Goal: Complete application form

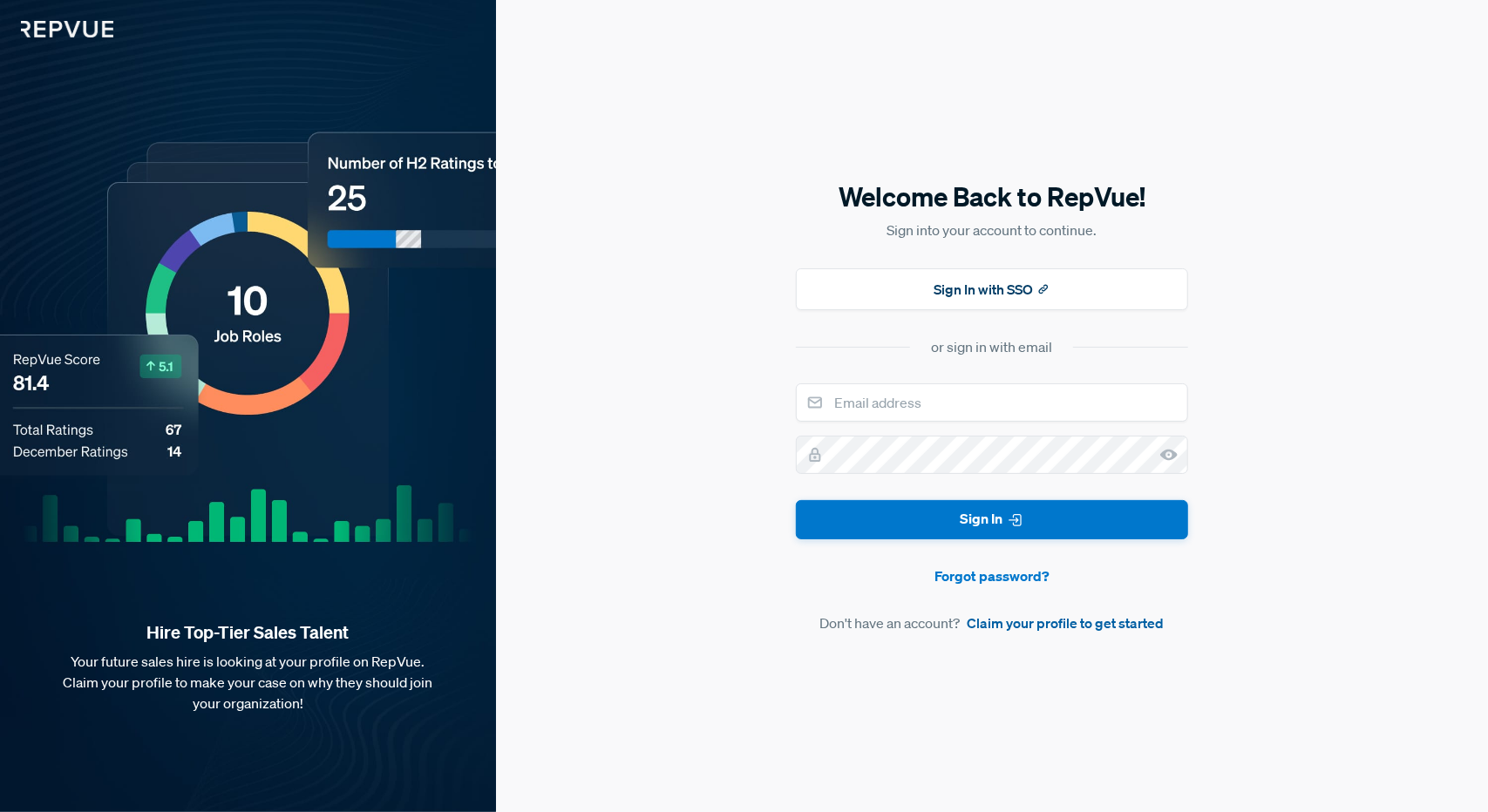
click at [1050, 625] on link "Claim your profile to get started" at bounding box center [1065, 623] width 197 height 21
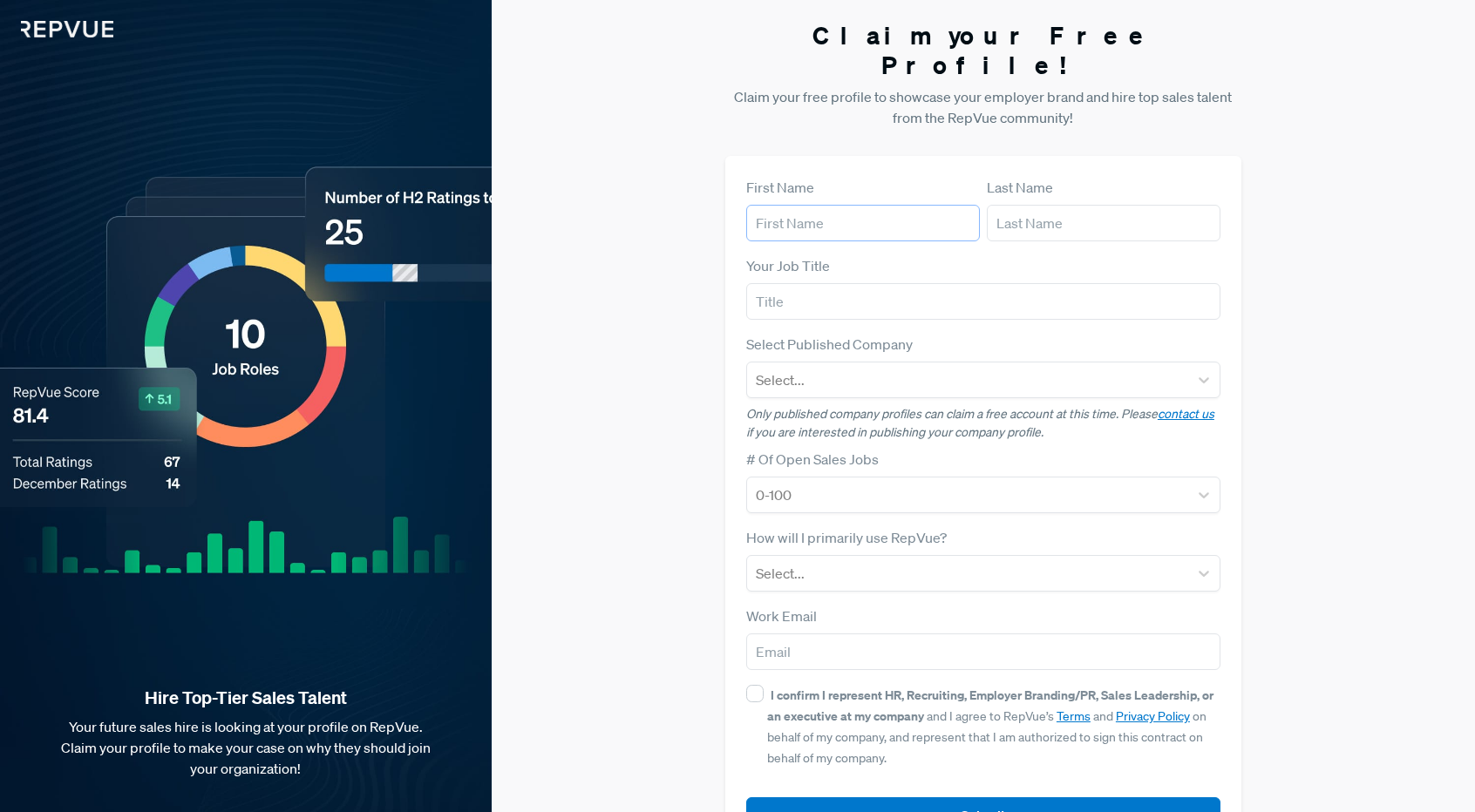
click at [788, 205] on input "text" at bounding box center [863, 223] width 234 height 37
type input "Seif"
type input "[PERSON_NAME]"
type input "[EMAIL_ADDRESS][DOMAIN_NAME]"
click at [846, 283] on input "text" at bounding box center [983, 301] width 474 height 37
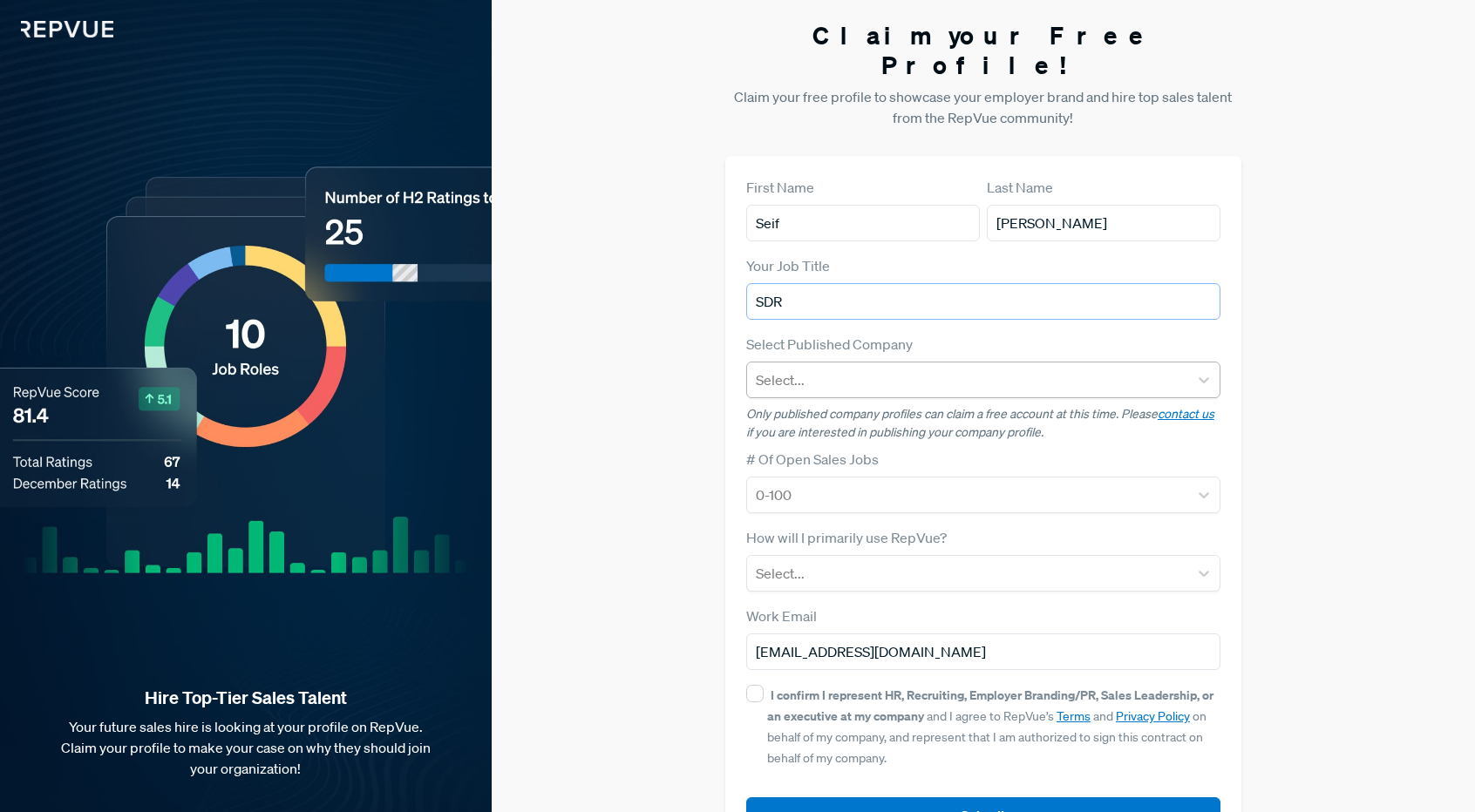
type input "SDR"
click at [826, 364] on div "Select..." at bounding box center [967, 380] width 441 height 32
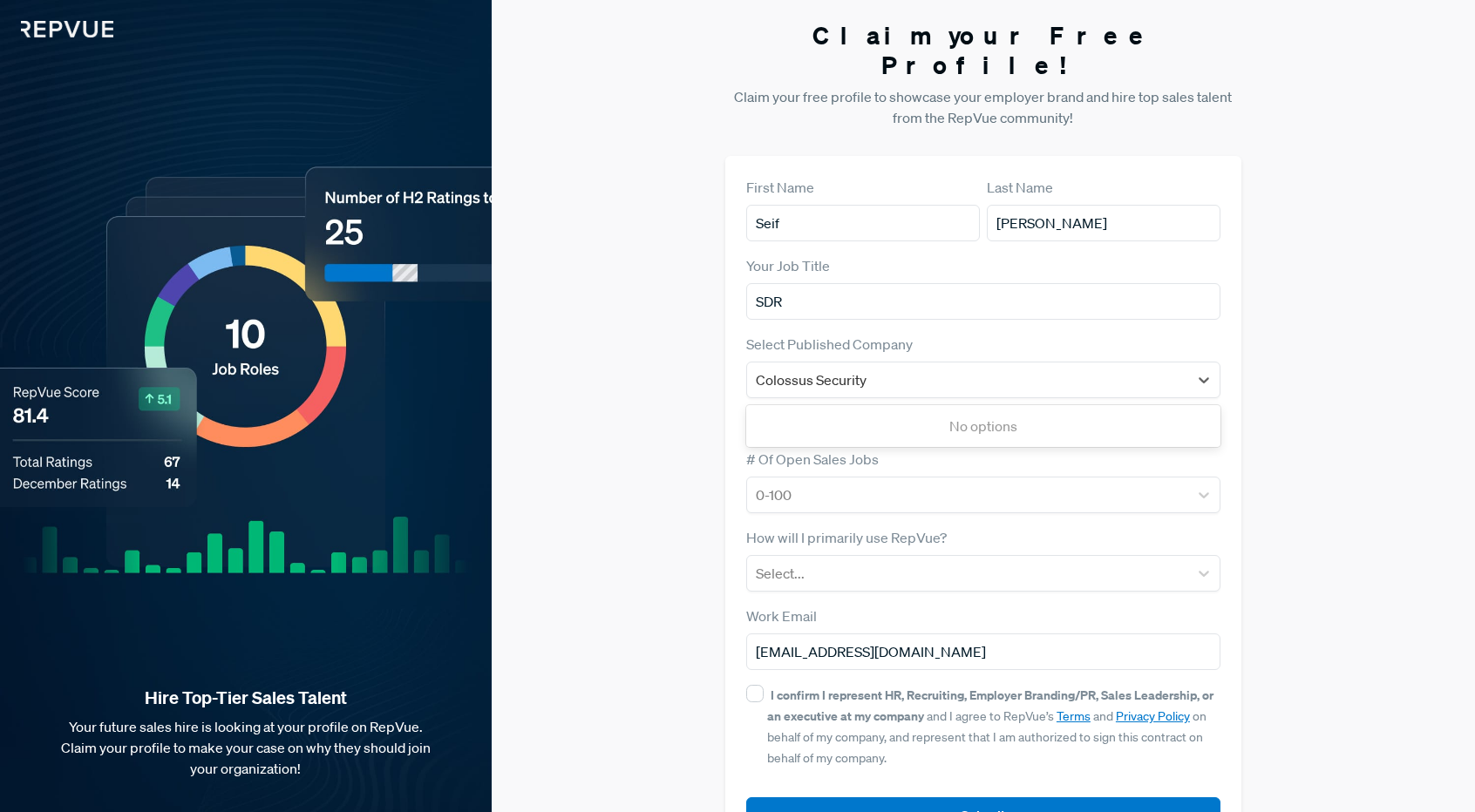
type input "Colossus Security"
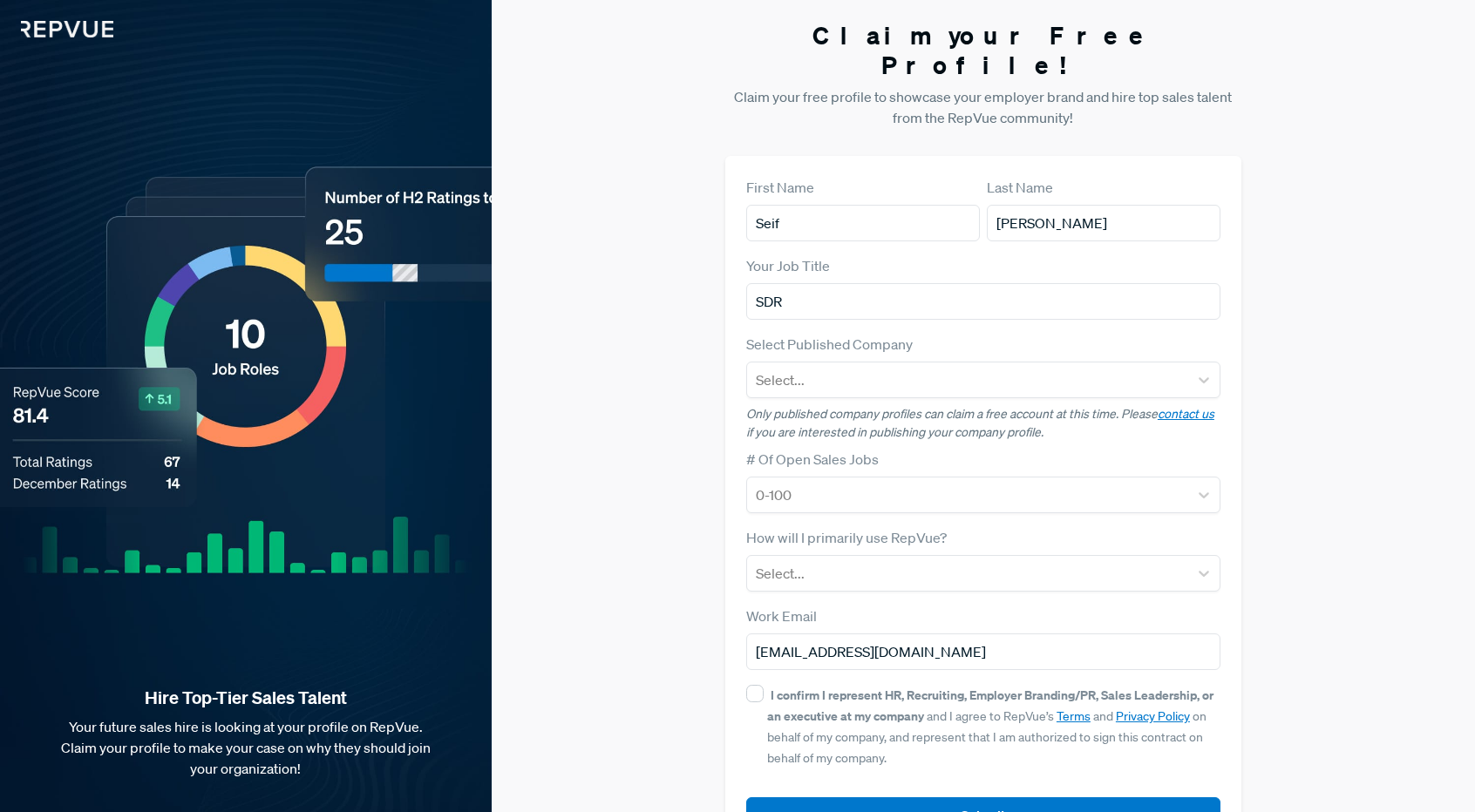
click at [515, 358] on div "Claim your Free Profile! Claim your free profile to showcase your employer bran…" at bounding box center [983, 438] width 984 height 876
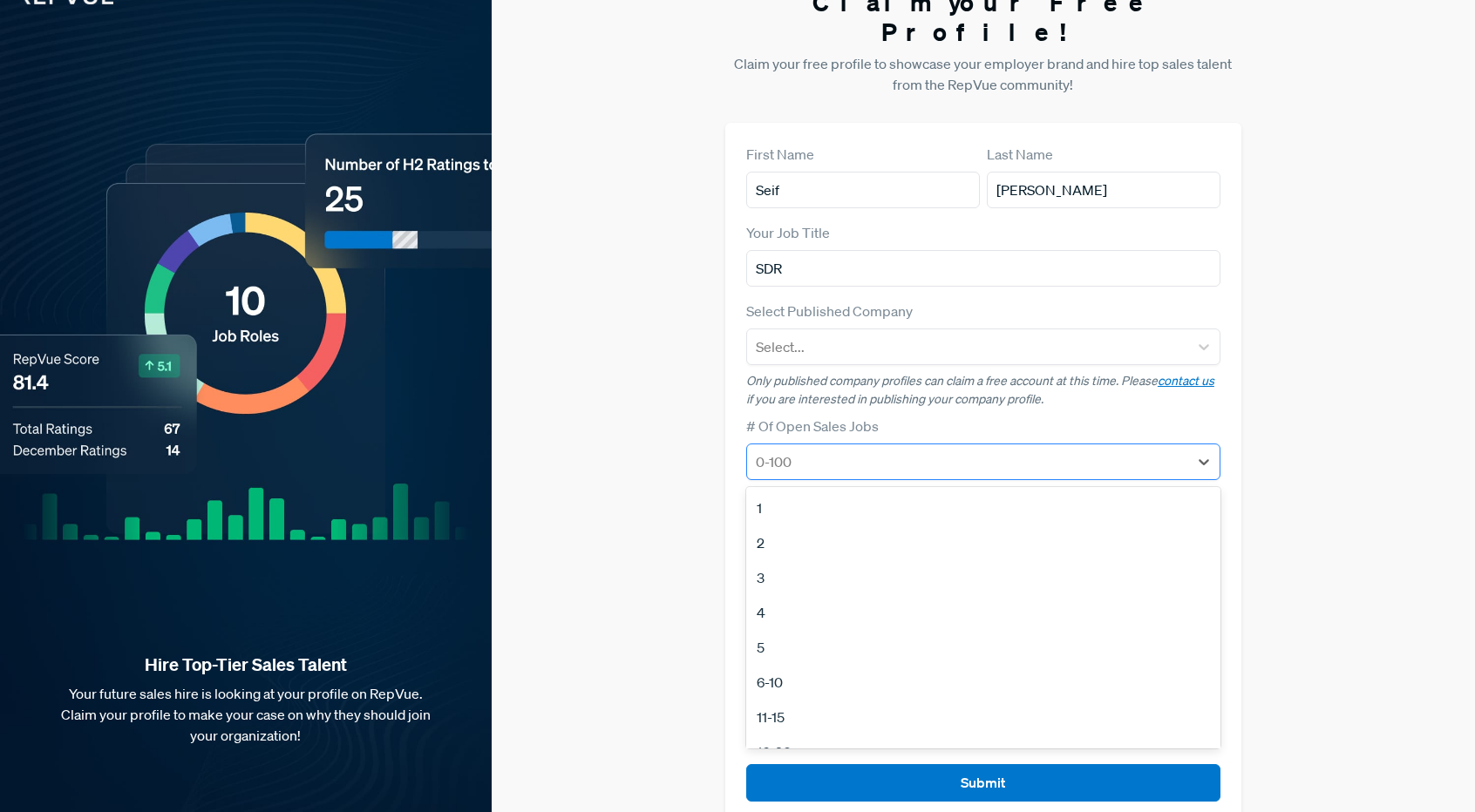
click at [903, 450] on div at bounding box center [968, 461] width 424 height 25
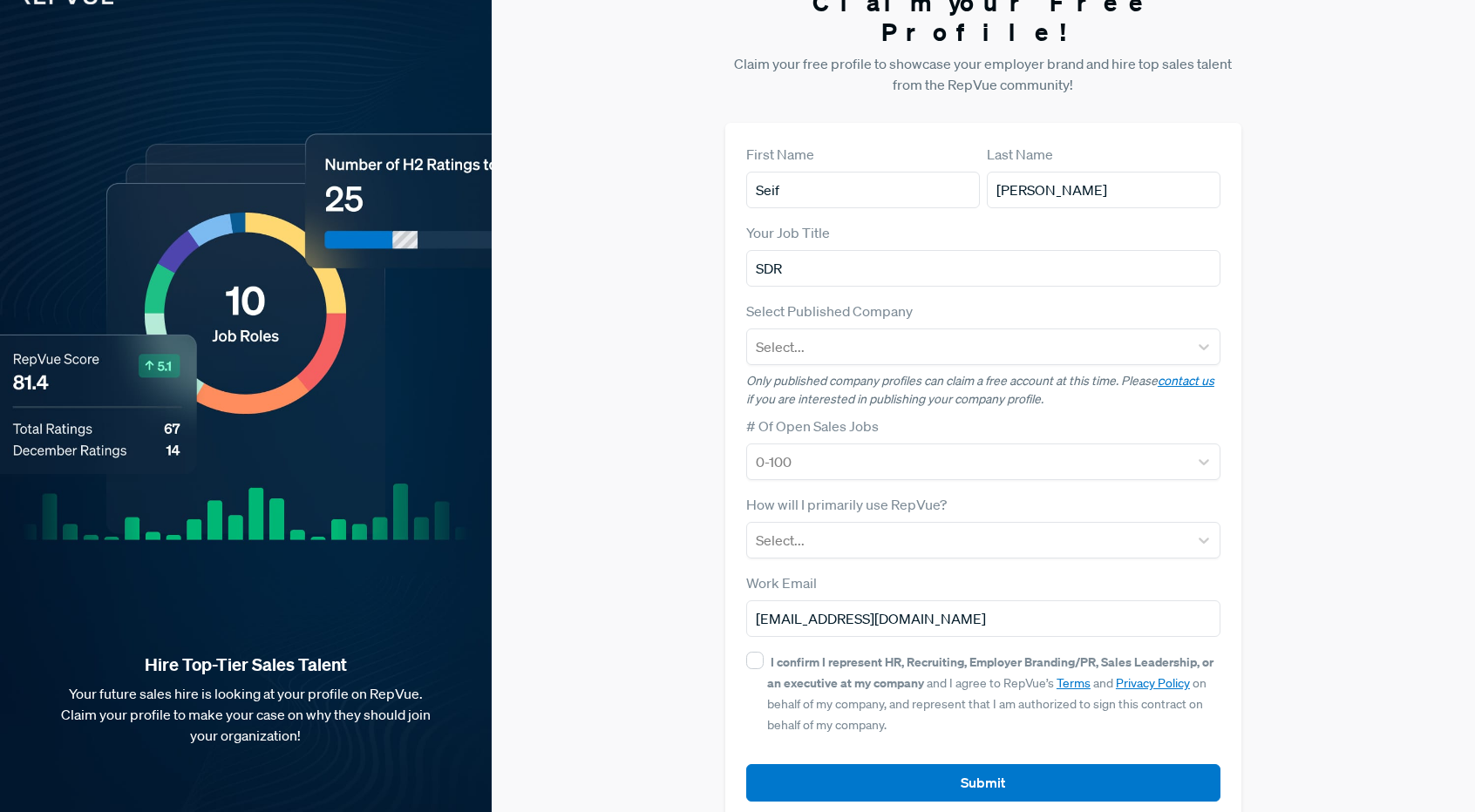
click at [599, 412] on div "Claim your Free Profile! Claim your free profile to showcase your employer bran…" at bounding box center [983, 405] width 984 height 876
